Goal: Transaction & Acquisition: Purchase product/service

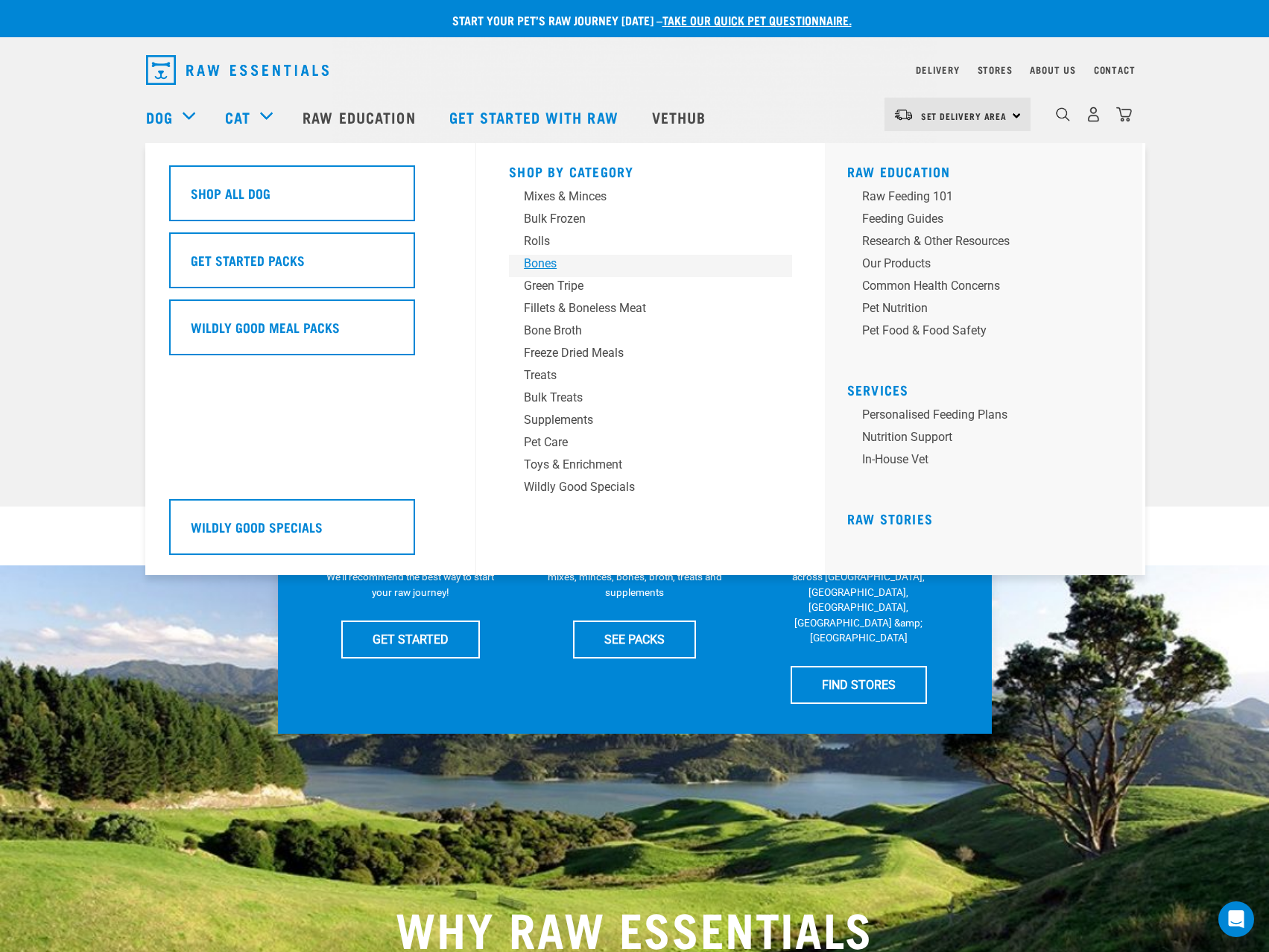
click at [534, 264] on div "Bones" at bounding box center [639, 264] width 232 height 18
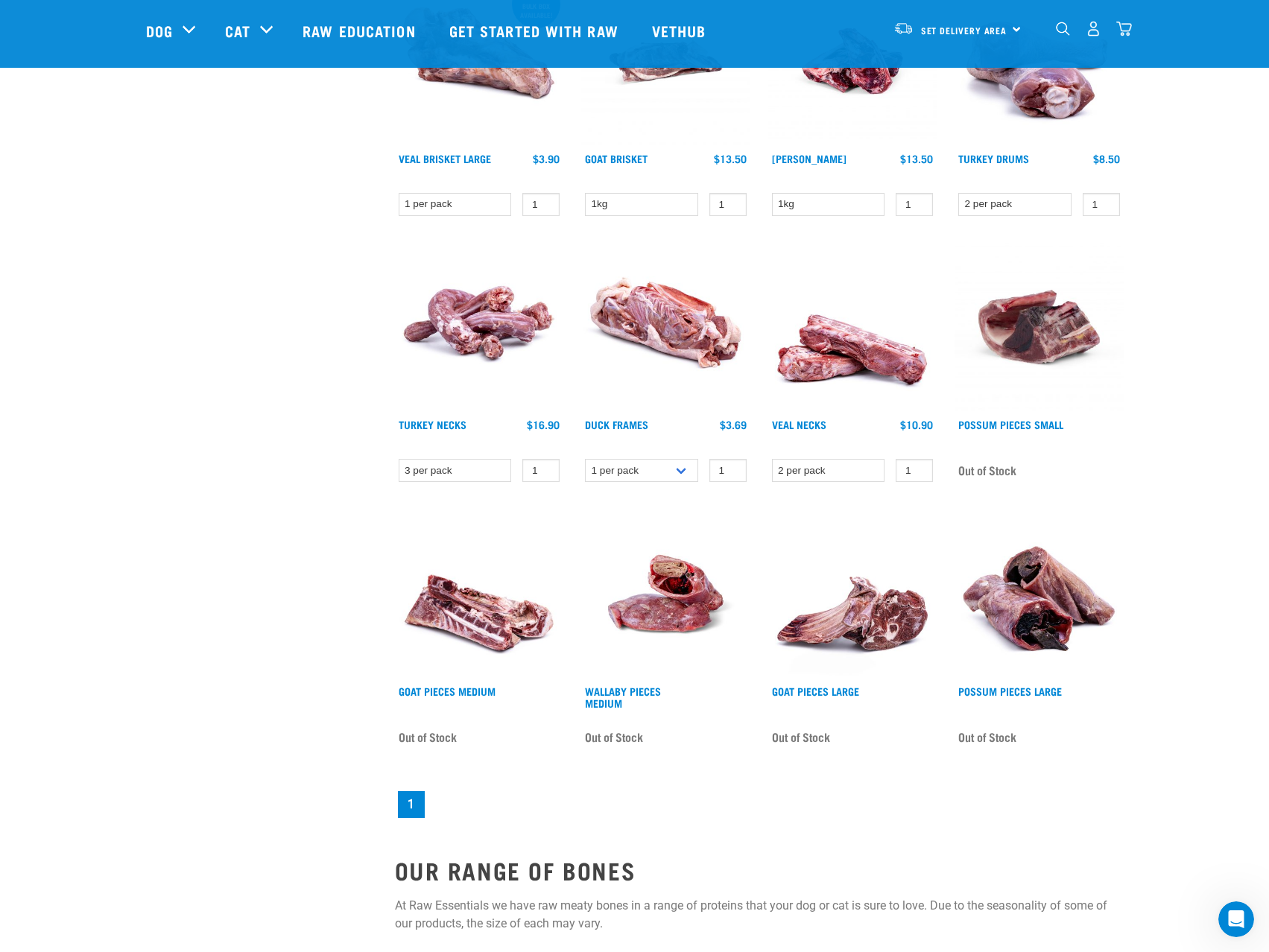
scroll to position [1192, 0]
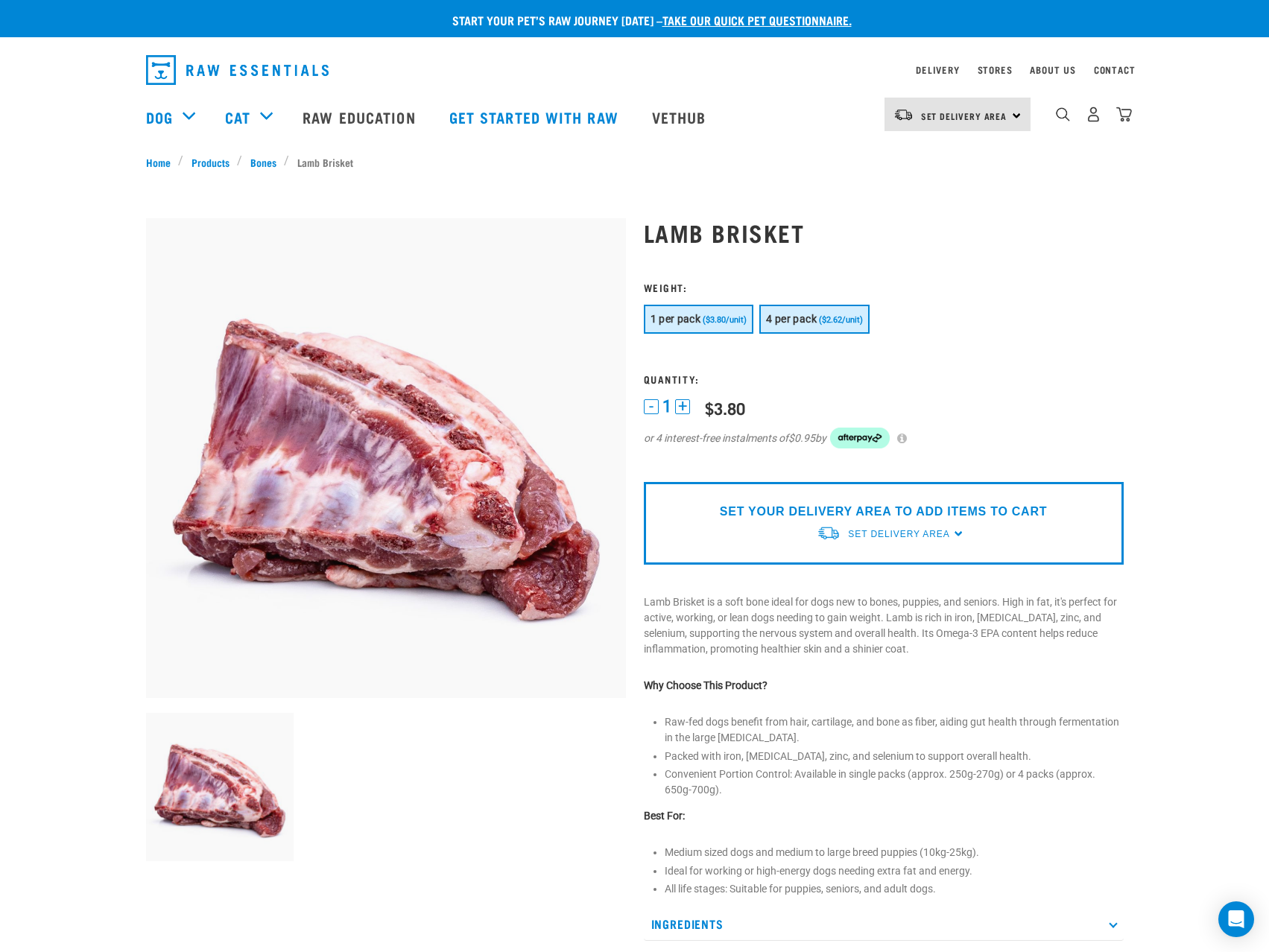
click at [817, 322] on span "4 per pack" at bounding box center [791, 319] width 50 height 12
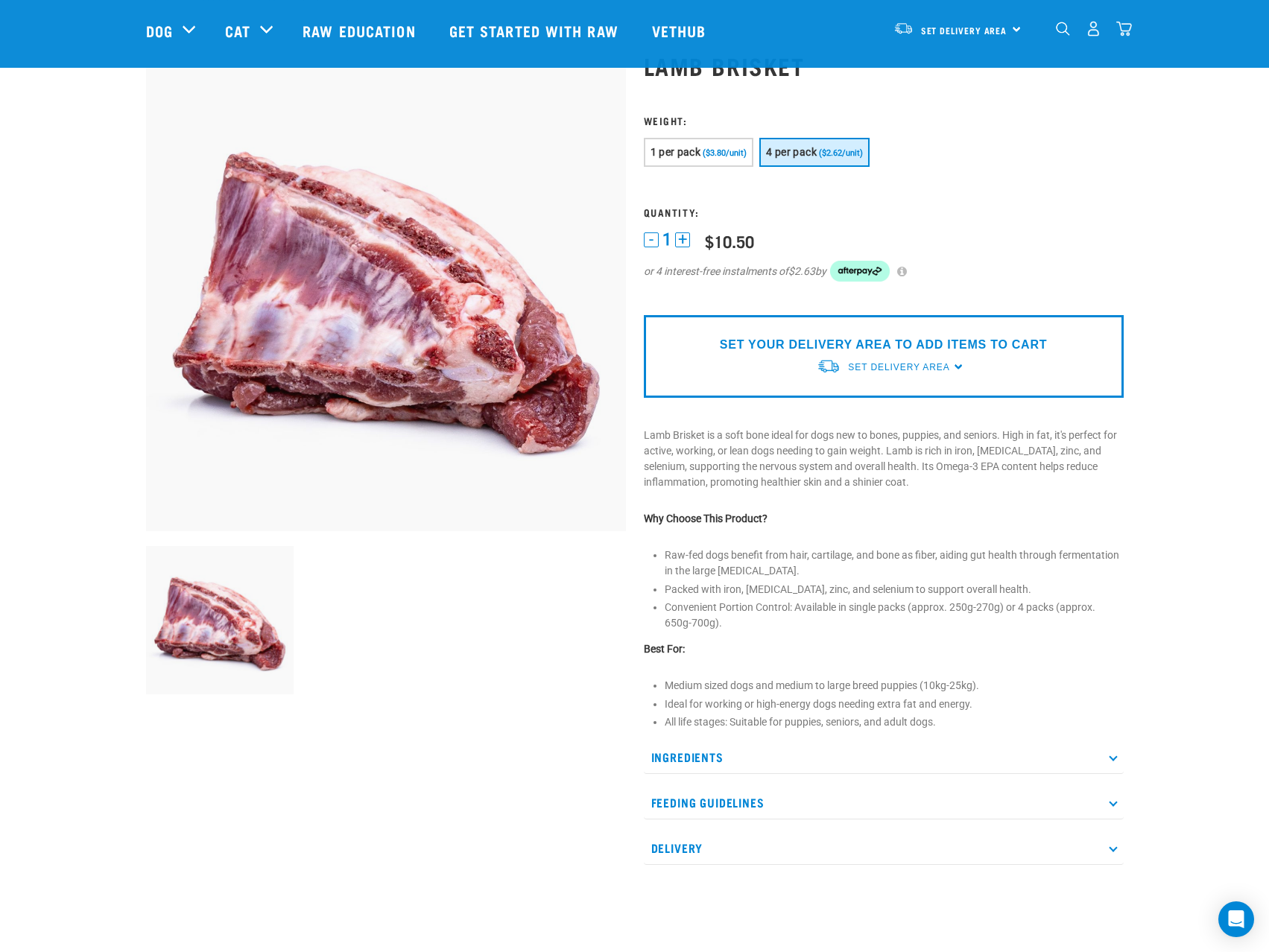
scroll to position [75, 0]
